Goal: Transaction & Acquisition: Purchase product/service

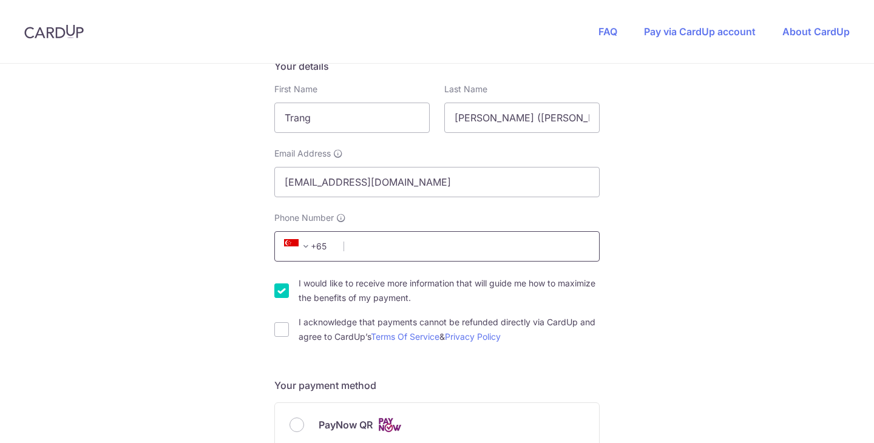
scroll to position [221, 0]
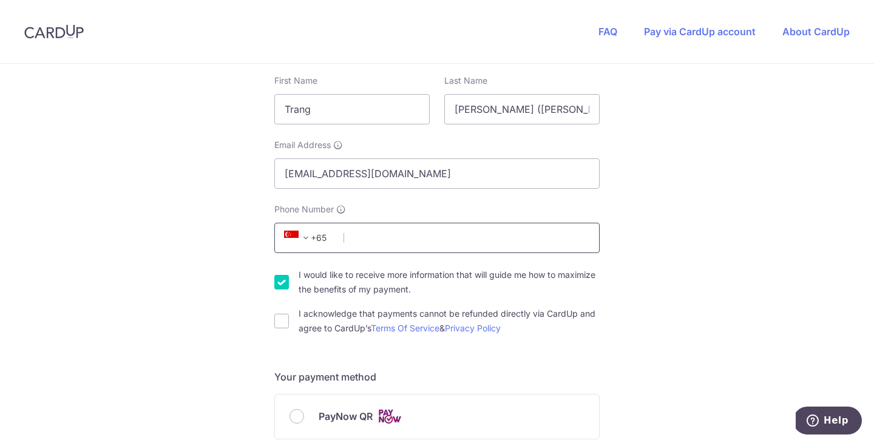
click at [450, 240] on input "Phone Number" at bounding box center [436, 238] width 325 height 30
type input "82791619"
type input "068803"
type input "[STREET_ADDRESS]"
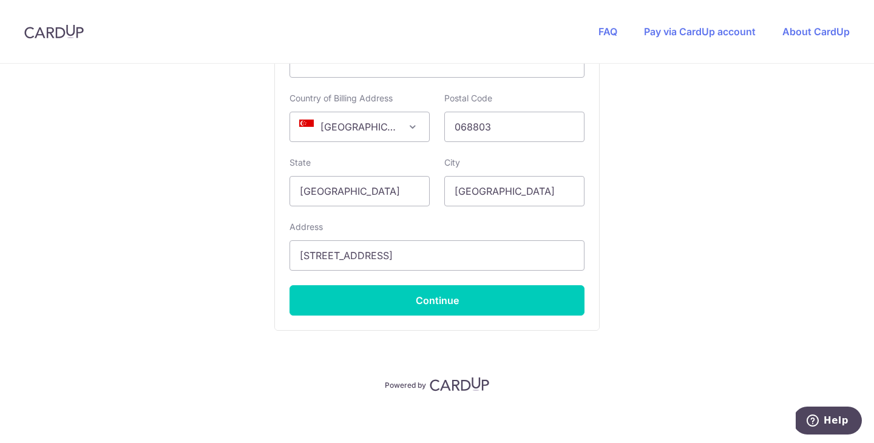
scroll to position [804, 0]
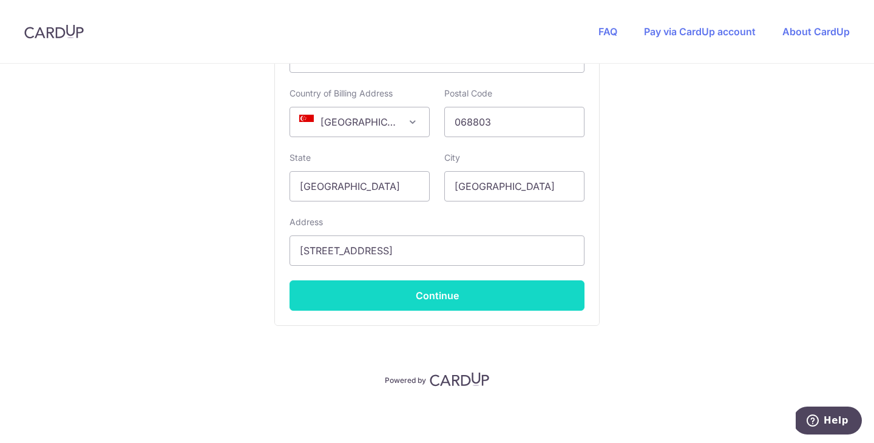
click at [457, 293] on button "Continue" at bounding box center [437, 295] width 295 height 30
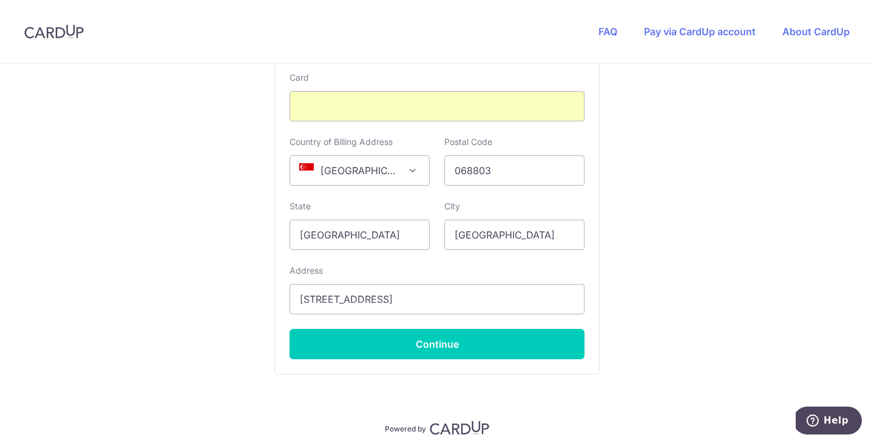
scroll to position [812, 0]
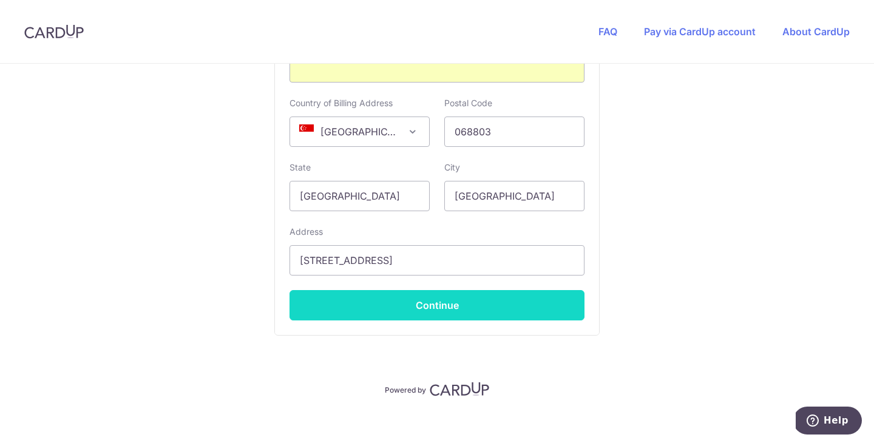
click at [393, 304] on button "Continue" at bounding box center [437, 305] width 295 height 30
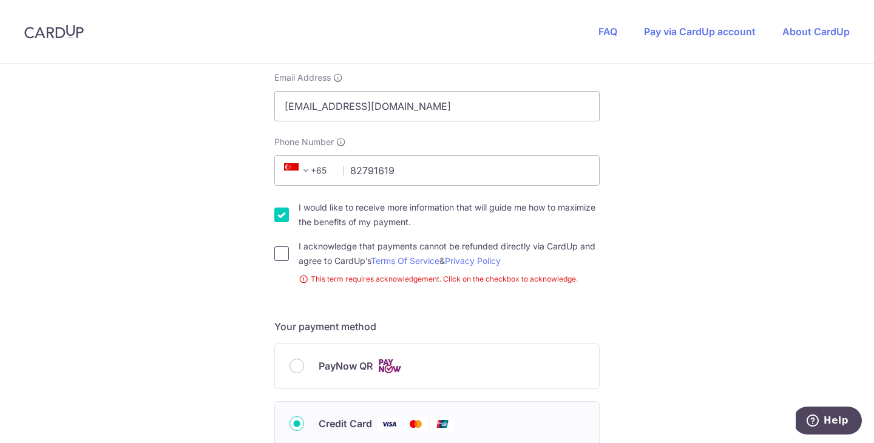
click at [284, 255] on input "I acknowledge that payments cannot be refunded directly via CardUp and agree to…" at bounding box center [281, 253] width 15 height 15
checkbox input "true"
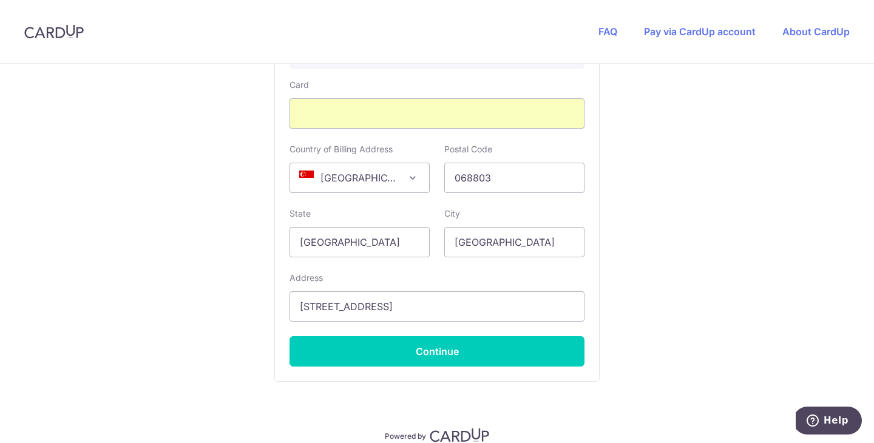
scroll to position [804, 0]
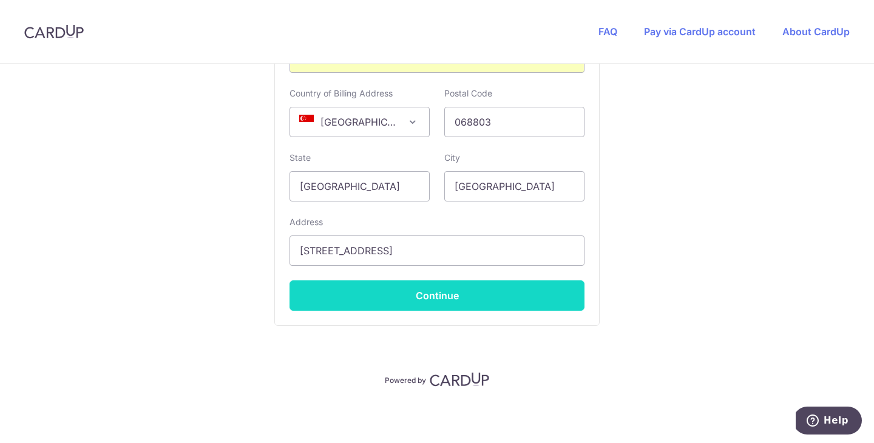
click at [358, 288] on button "Continue" at bounding box center [437, 295] width 295 height 30
type input "**** 7866"
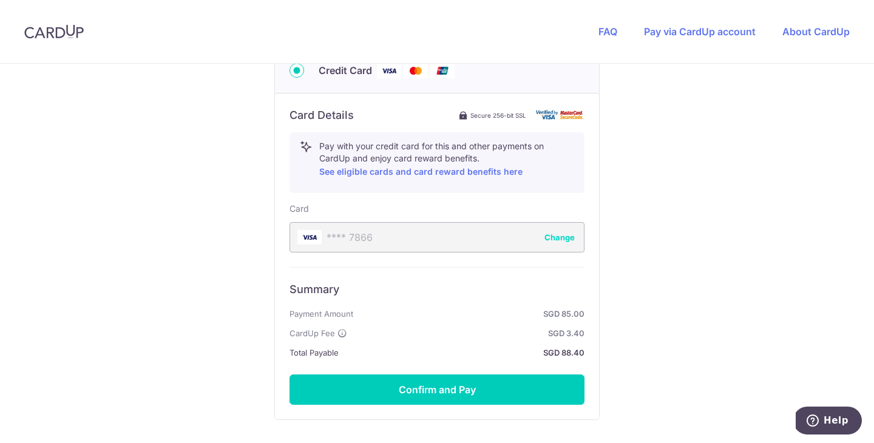
scroll to position [645, 0]
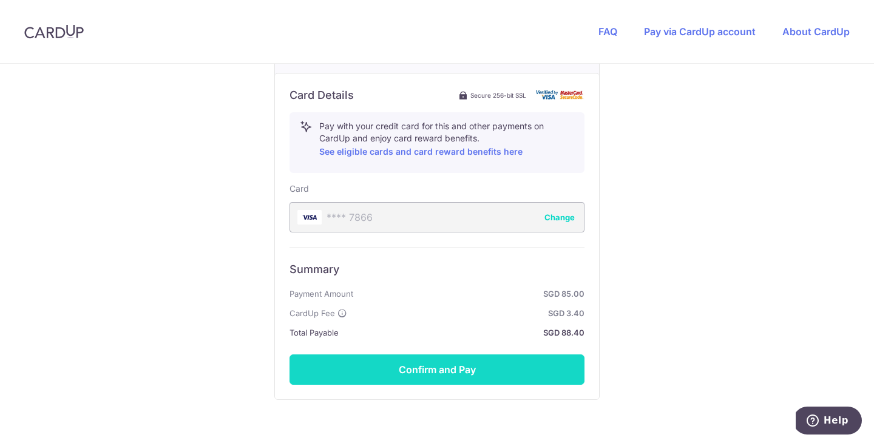
click at [441, 370] on button "Confirm and Pay" at bounding box center [437, 370] width 295 height 30
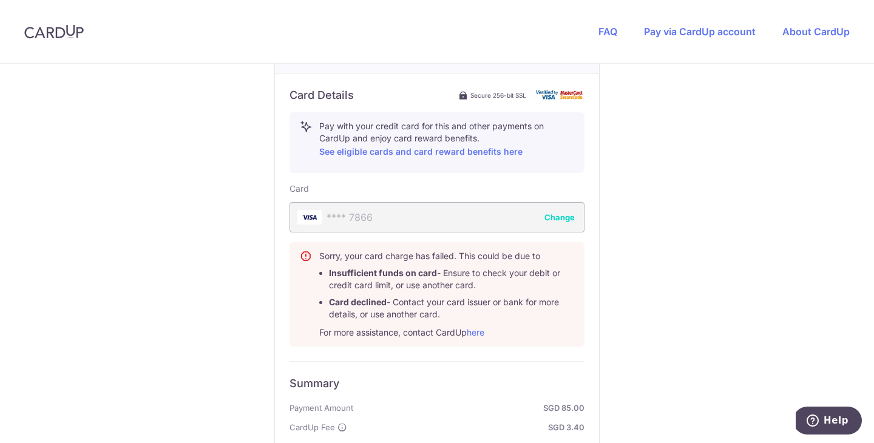
scroll to position [833, 0]
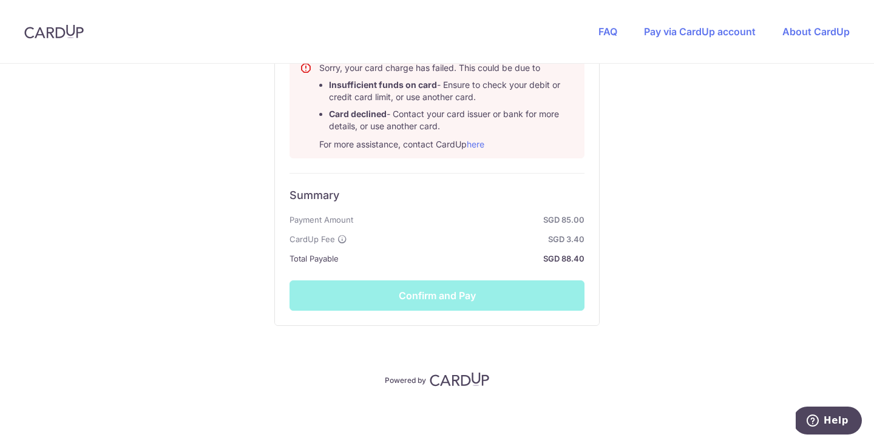
click at [466, 294] on div "Summary Payment Amount SGD 85.00 CardUp Fee SGD 3.40 Total Payable SGD 88.40 Co…" at bounding box center [437, 242] width 295 height 138
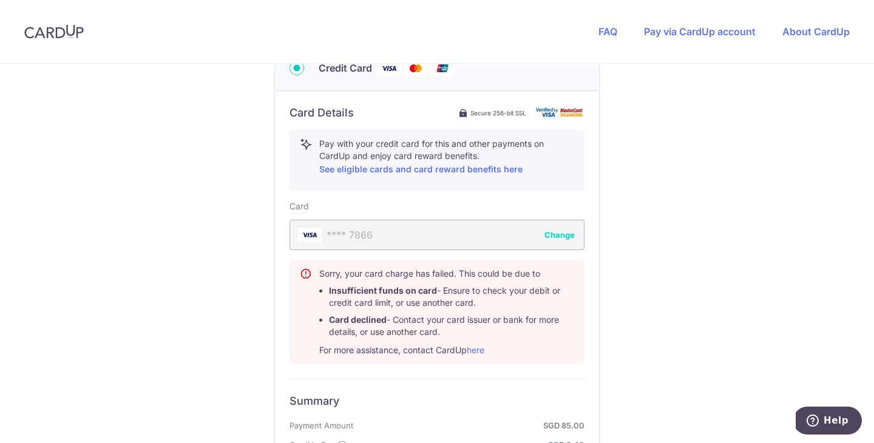
scroll to position [513, 0]
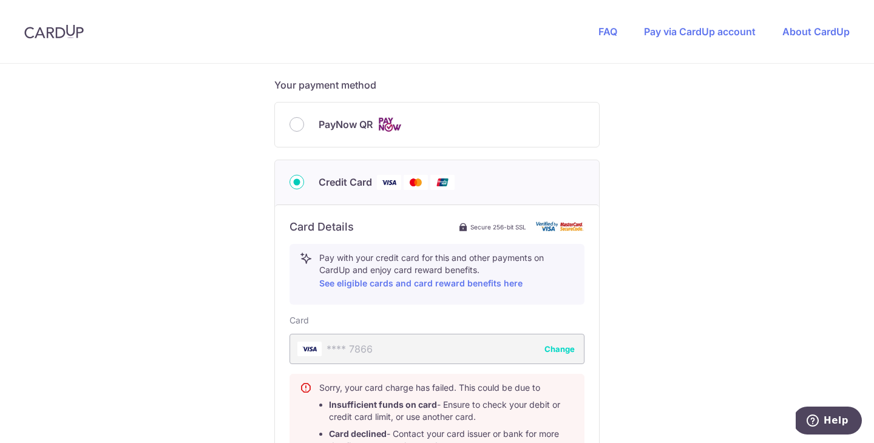
click at [305, 355] on div "**** 7866 Change" at bounding box center [437, 349] width 295 height 30
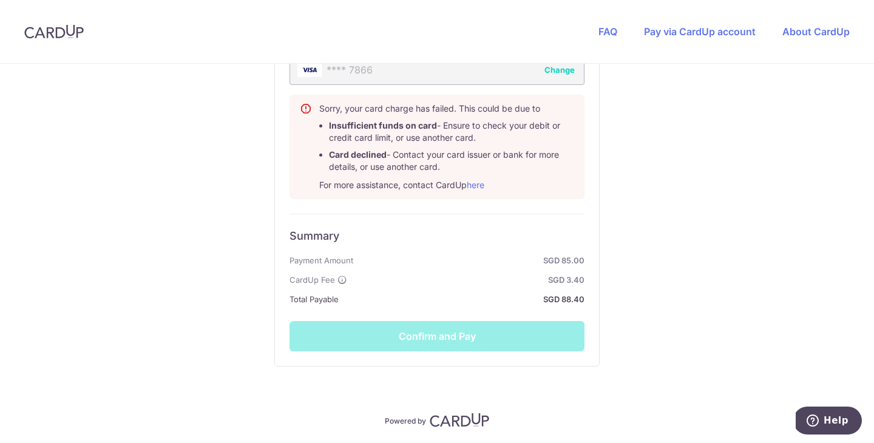
scroll to position [833, 0]
